Goal: Task Accomplishment & Management: Use online tool/utility

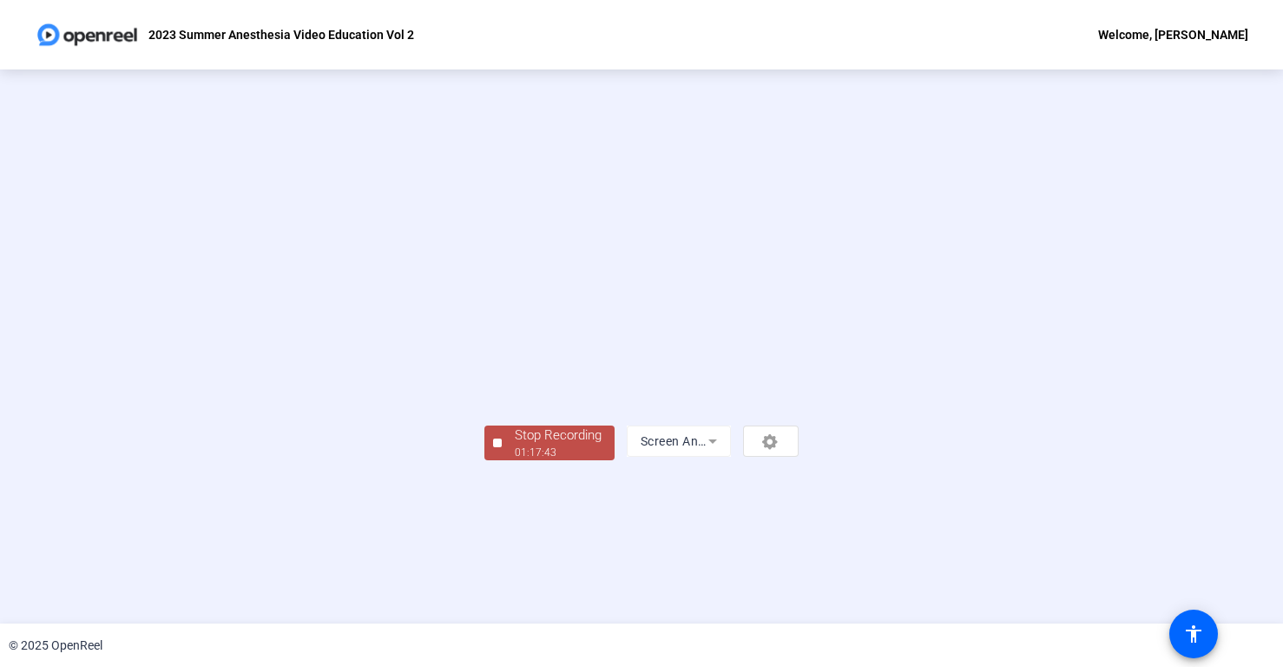
click at [515, 460] on div "01:17:43" at bounding box center [558, 453] width 87 height 16
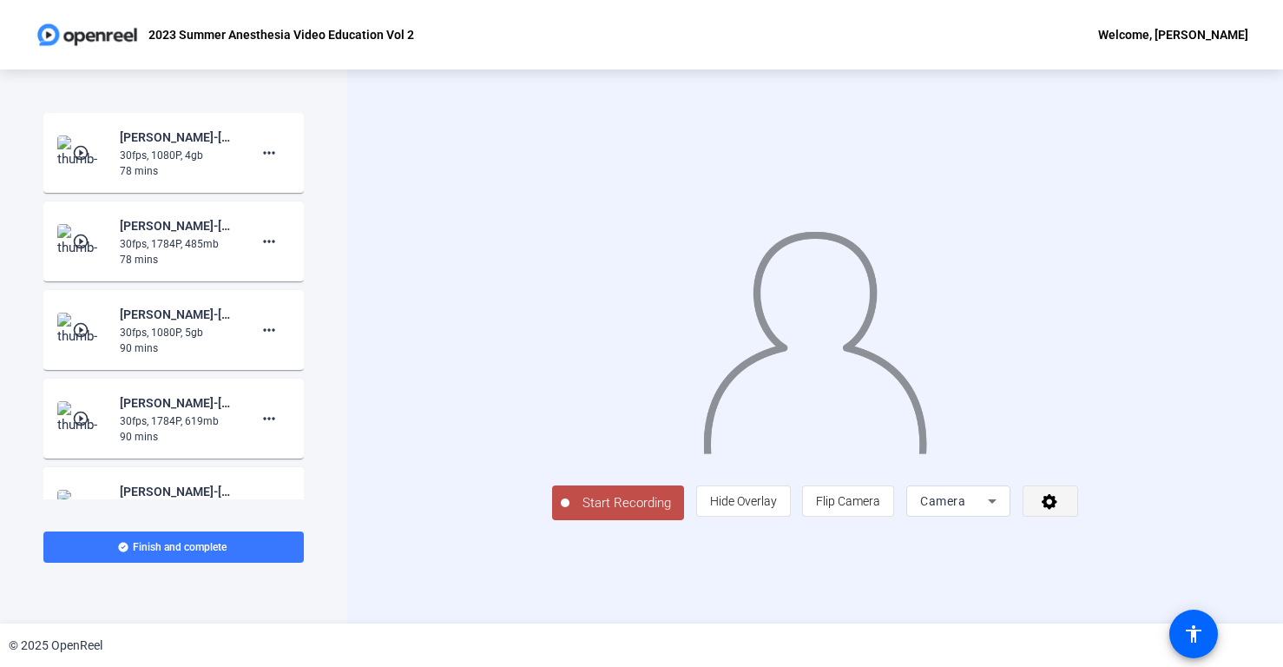
click at [1060, 510] on icon at bounding box center [1050, 500] width 20 height 17
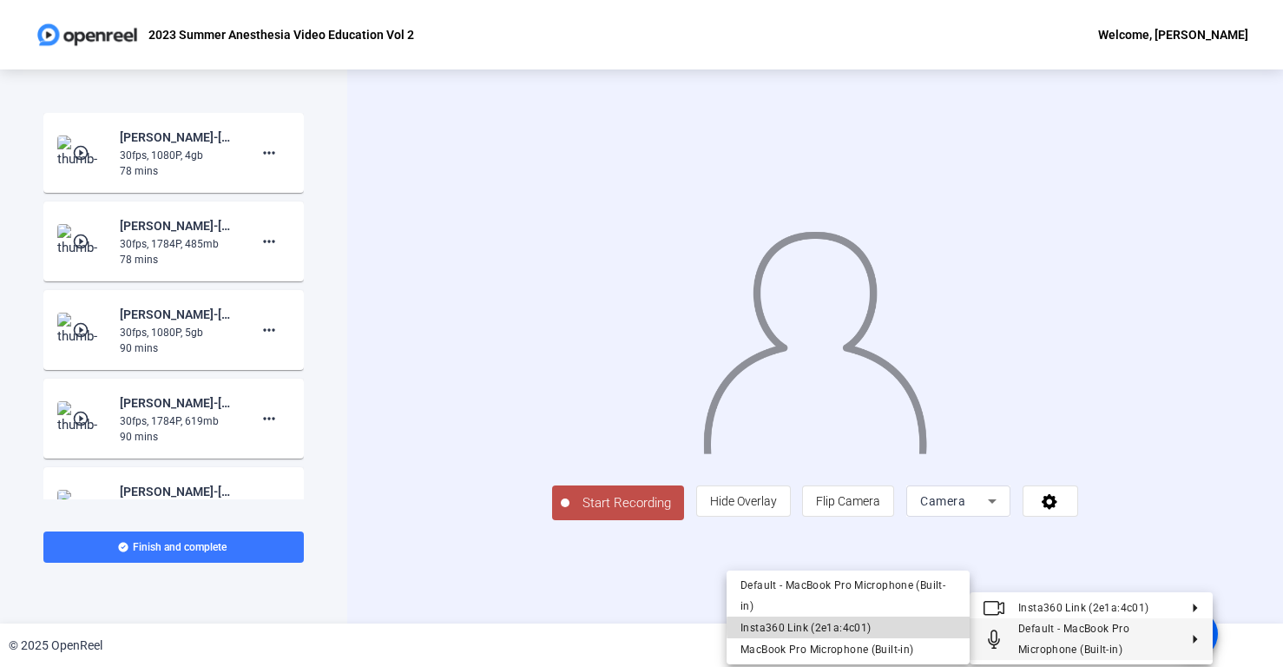
click at [892, 627] on span "Insta360 Link (2e1a:4c01)" at bounding box center [848, 627] width 215 height 21
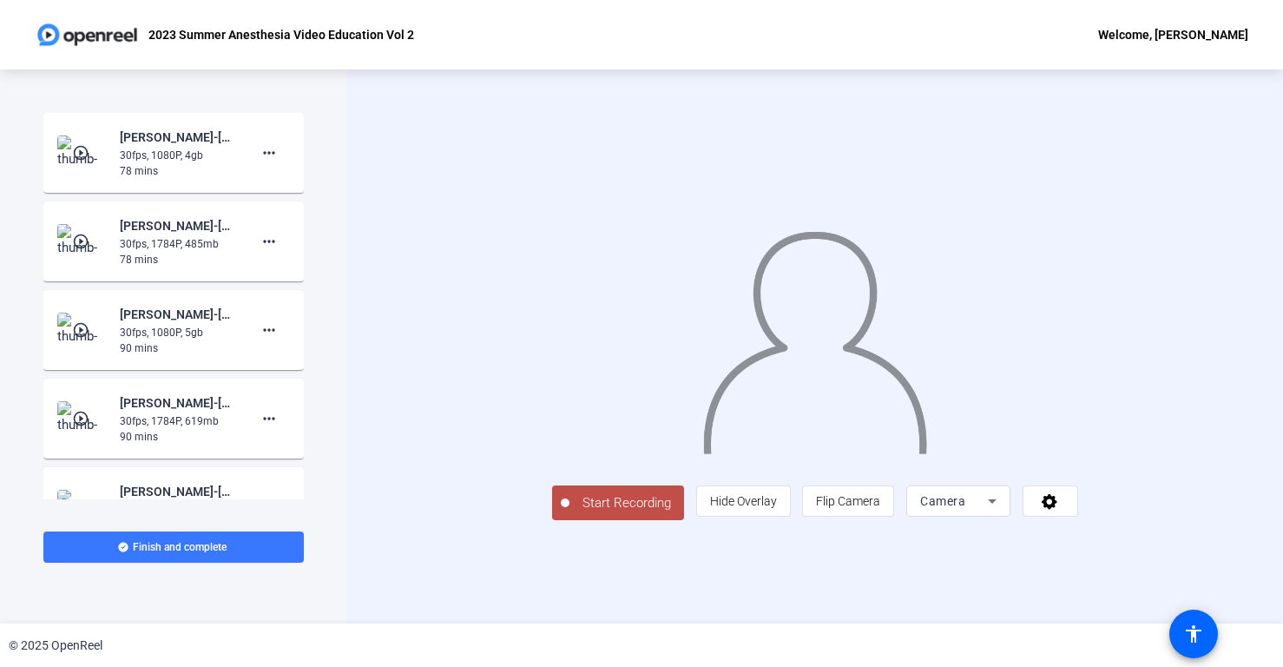
click at [1003, 511] on icon at bounding box center [992, 501] width 21 height 21
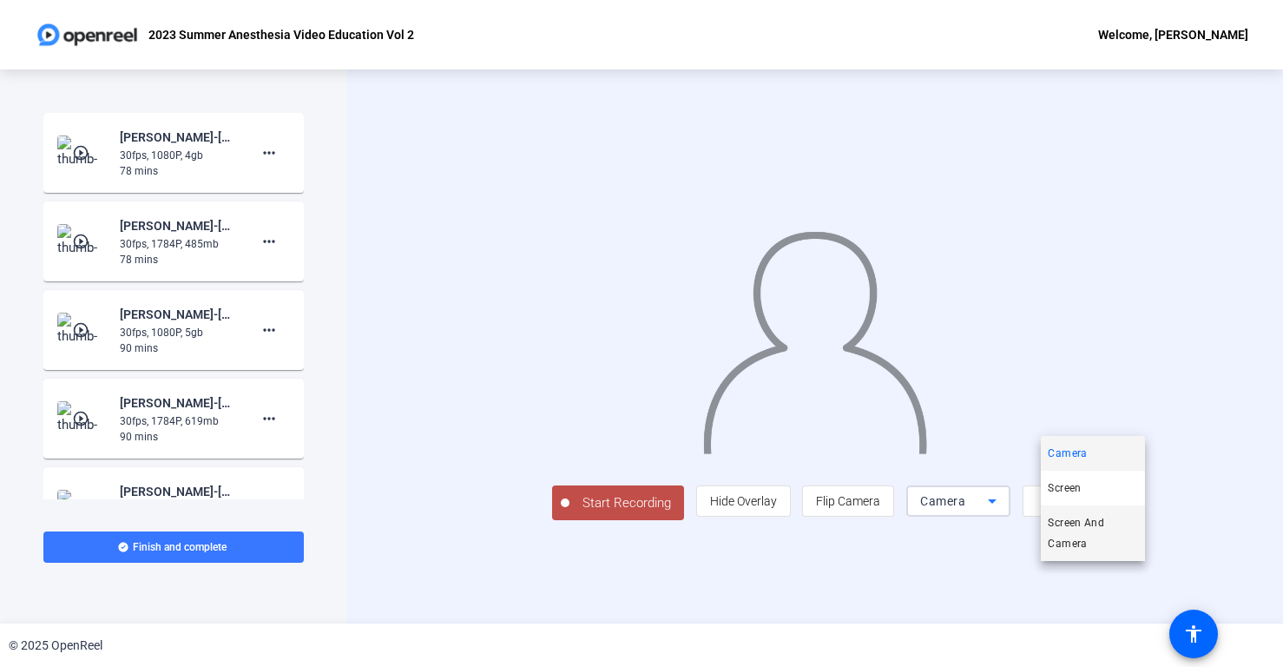
click at [1102, 542] on span "Screen And Camera" at bounding box center [1093, 533] width 90 height 42
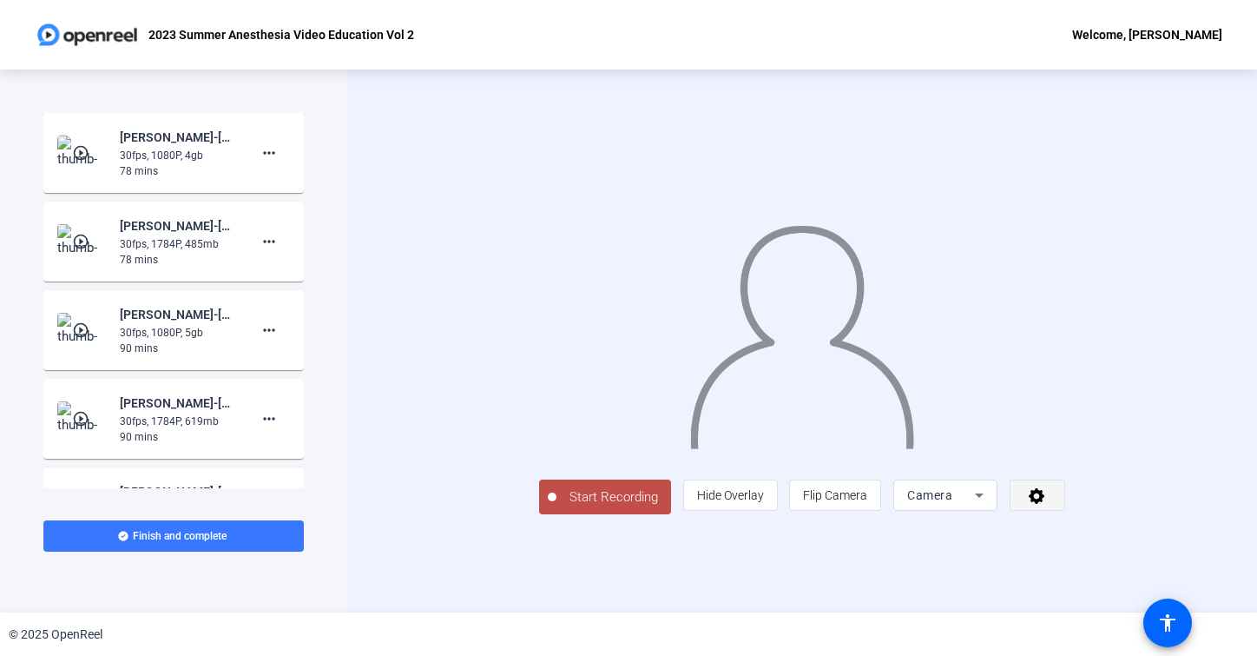
click at [1047, 504] on icon at bounding box center [1037, 494] width 20 height 17
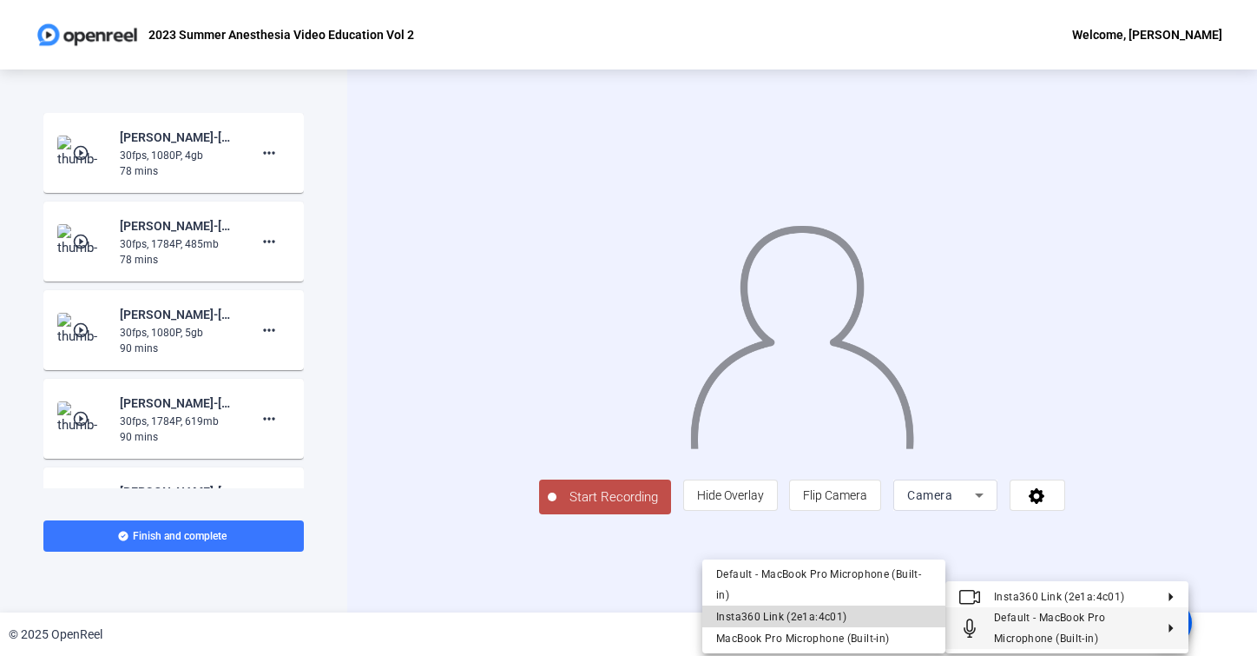
click at [847, 620] on span "Insta360 Link (2e1a:4c01)" at bounding box center [823, 615] width 215 height 21
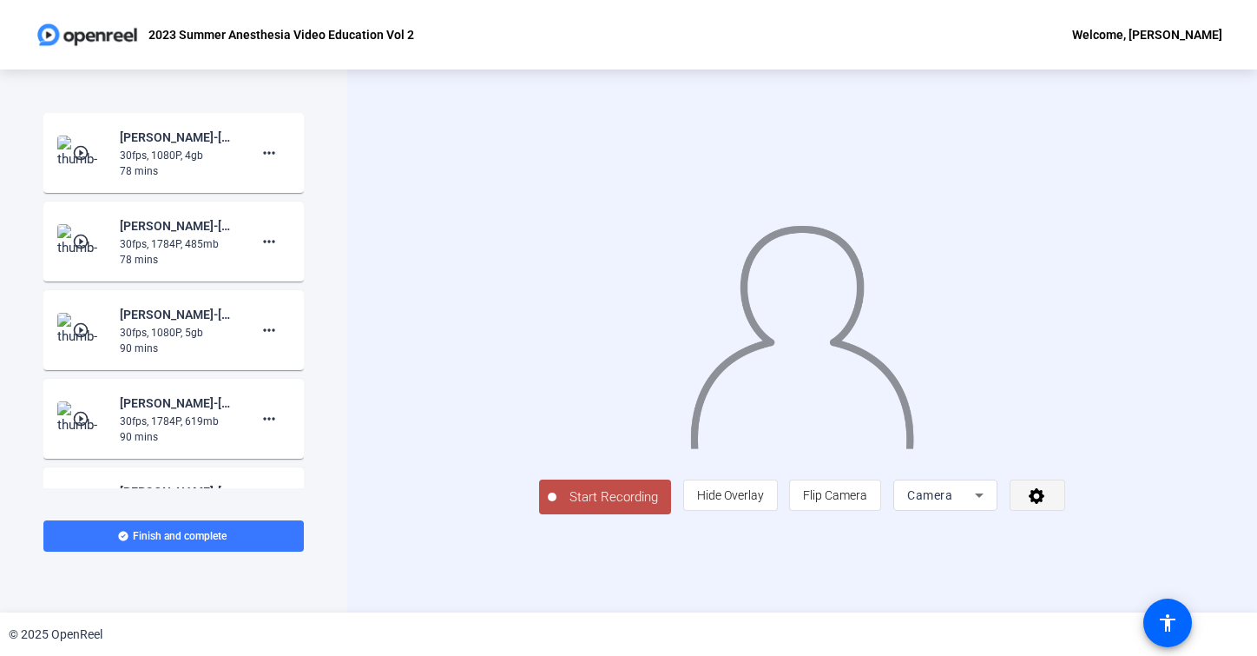
click at [1047, 504] on icon at bounding box center [1037, 494] width 20 height 17
click at [1102, 564] on div at bounding box center [628, 328] width 1257 height 656
click at [984, 498] on icon at bounding box center [979, 495] width 9 height 4
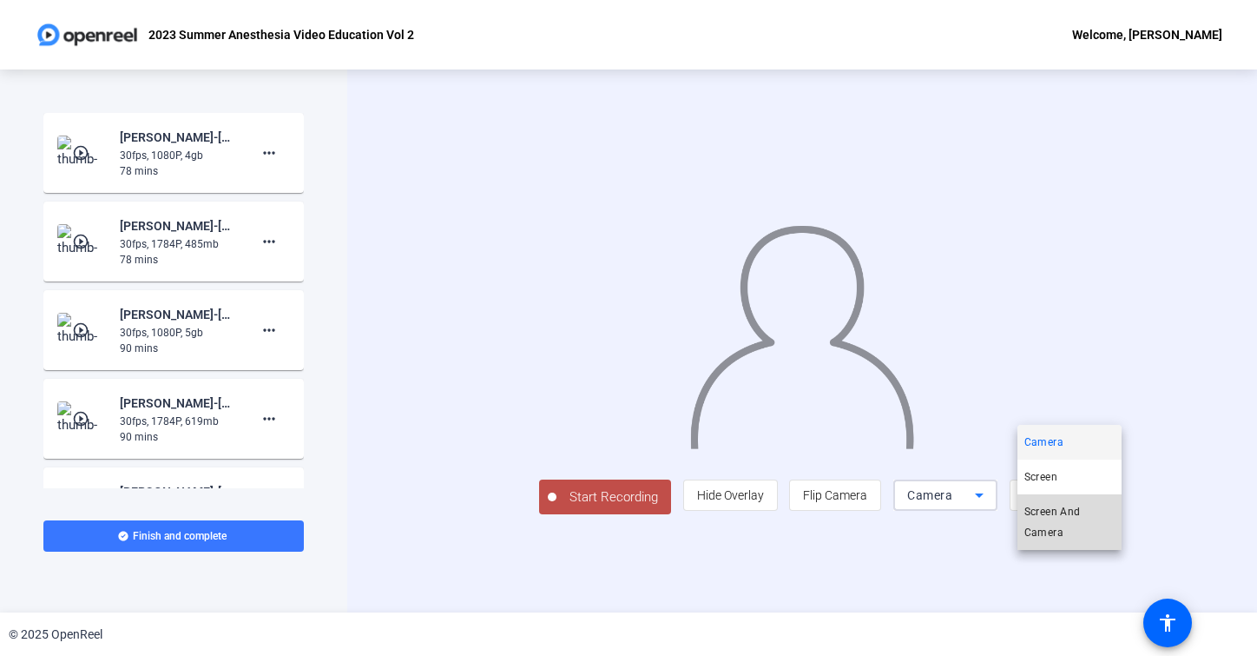
click at [1080, 529] on span "Screen And Camera" at bounding box center [1070, 522] width 90 height 42
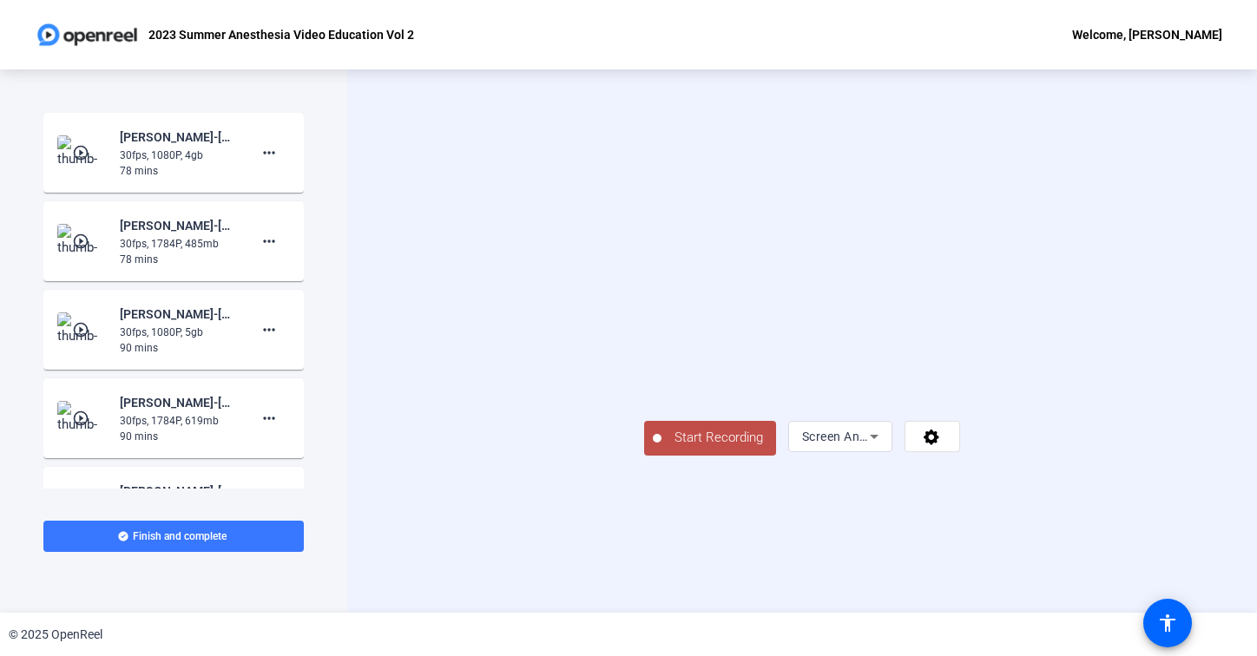
click at [662, 448] on span "Start Recording" at bounding box center [719, 438] width 115 height 20
